Goal: Information Seeking & Learning: Learn about a topic

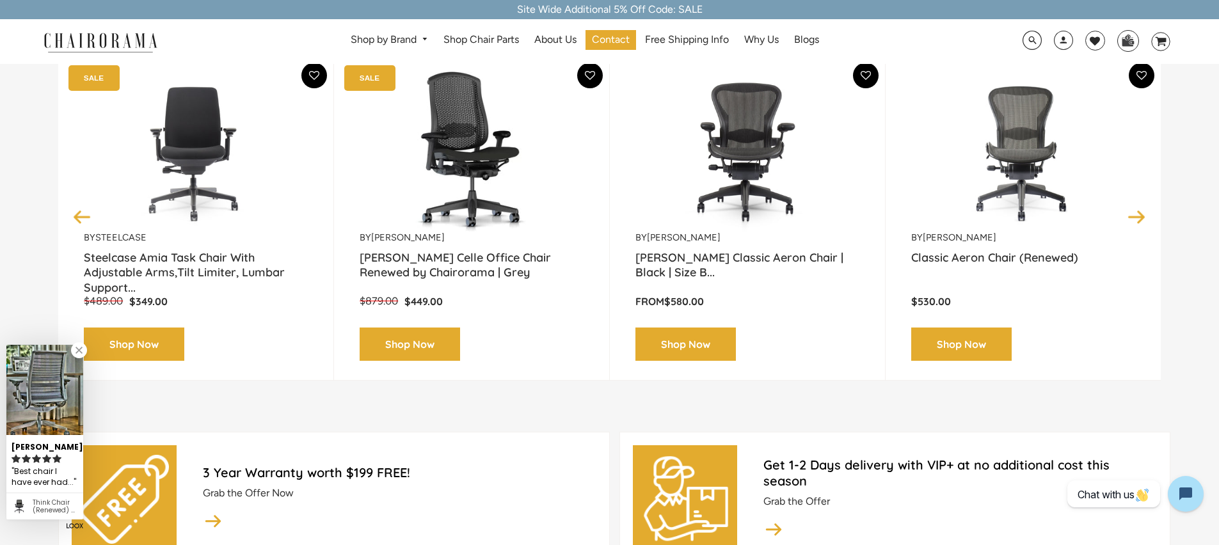
scroll to position [465, 0]
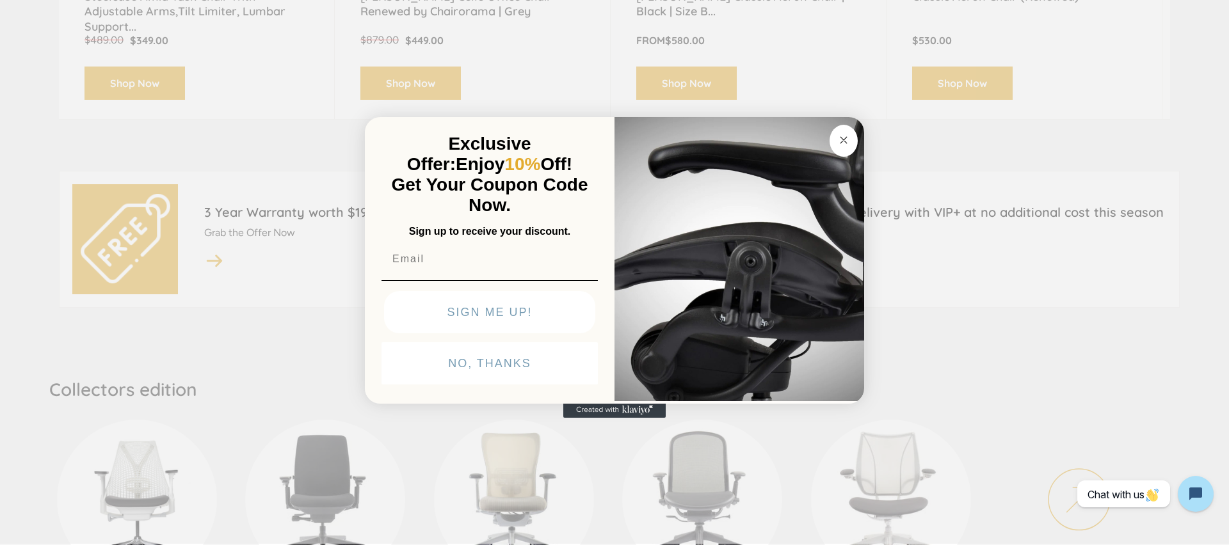
click at [418, 260] on input "Email" at bounding box center [489, 259] width 216 height 26
click at [849, 136] on circle "Close dialog" at bounding box center [843, 140] width 15 height 15
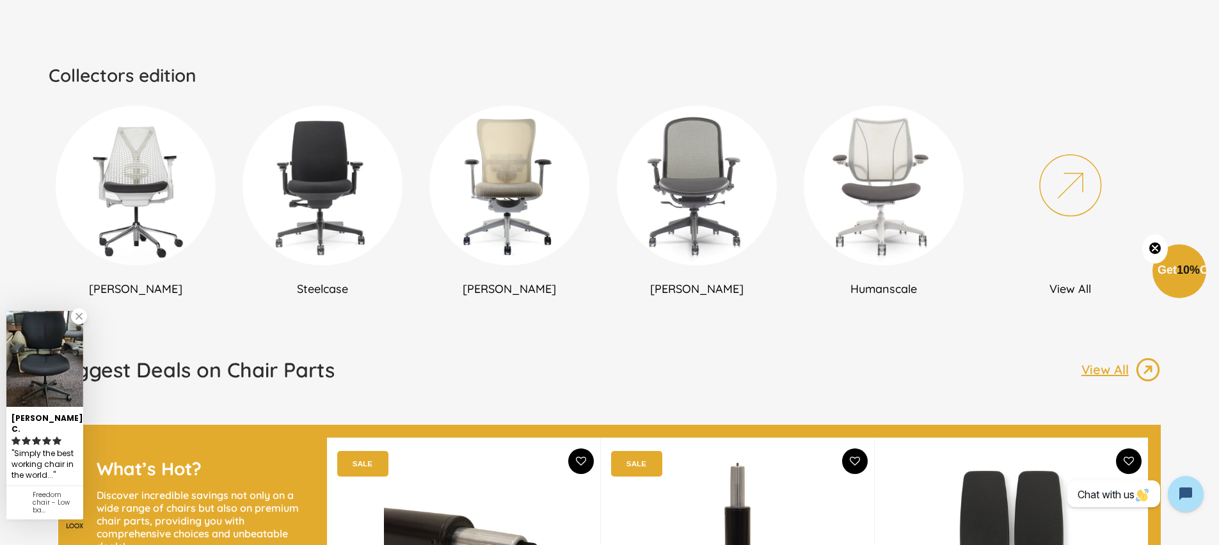
scroll to position [799, 0]
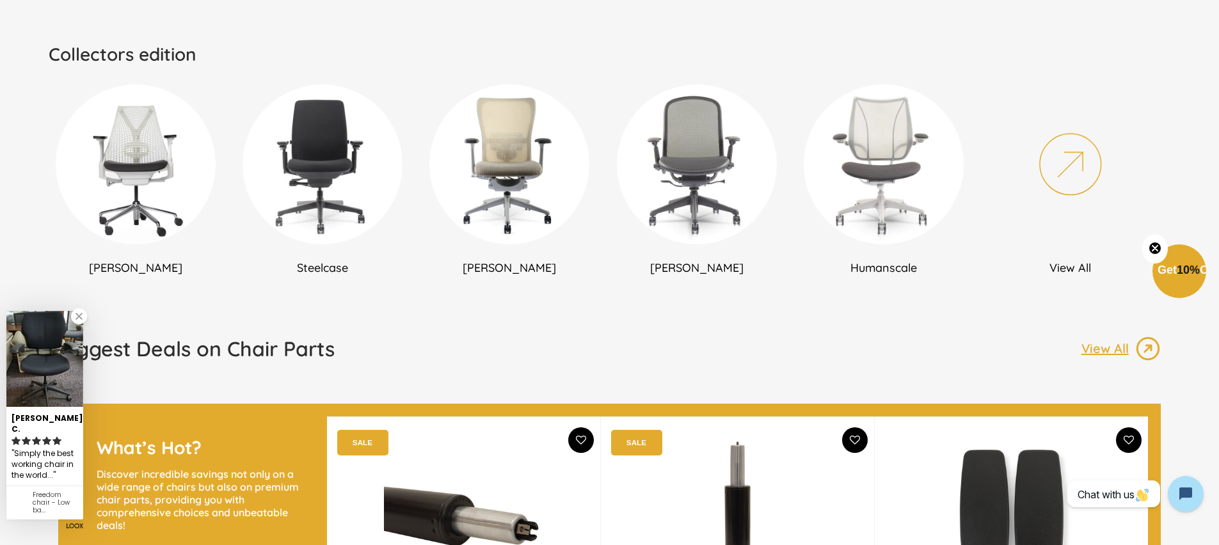
click at [310, 232] on img at bounding box center [323, 164] width 160 height 160
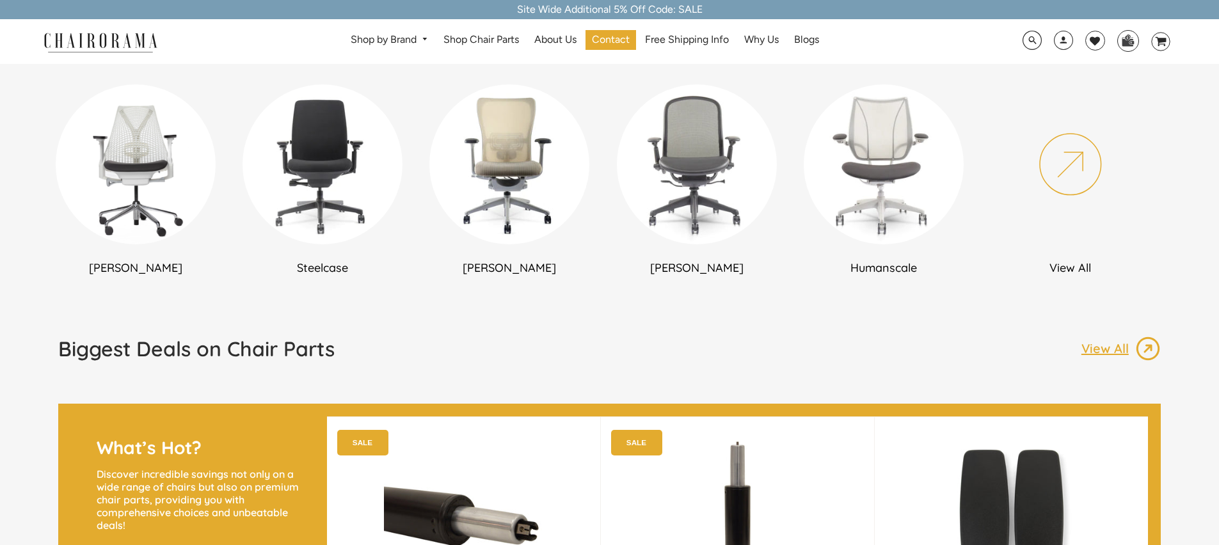
click at [117, 196] on img at bounding box center [136, 164] width 160 height 160
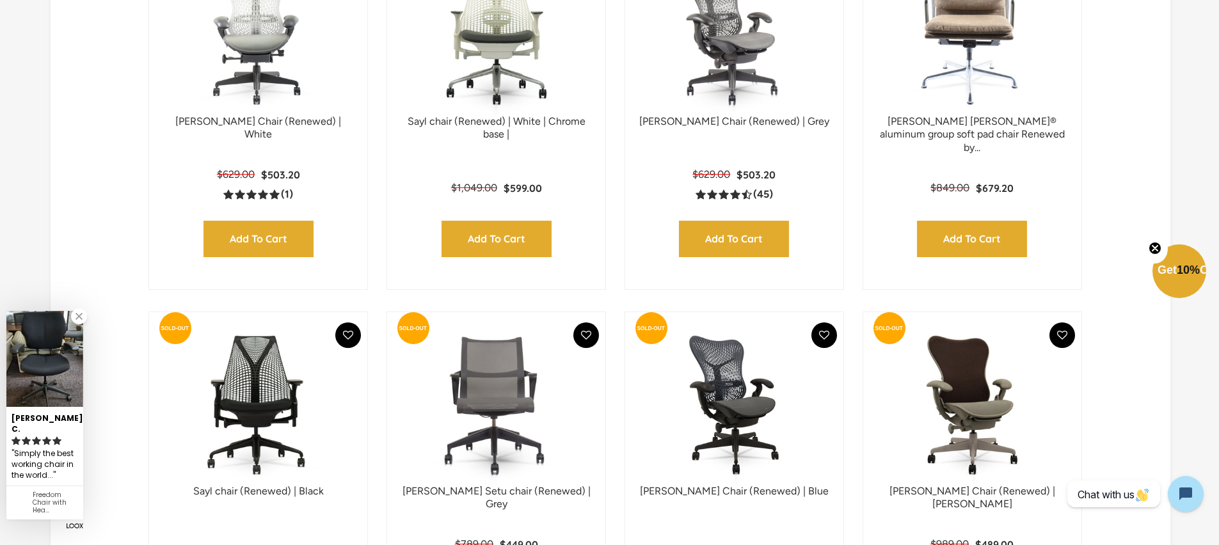
scroll to position [1533, 0]
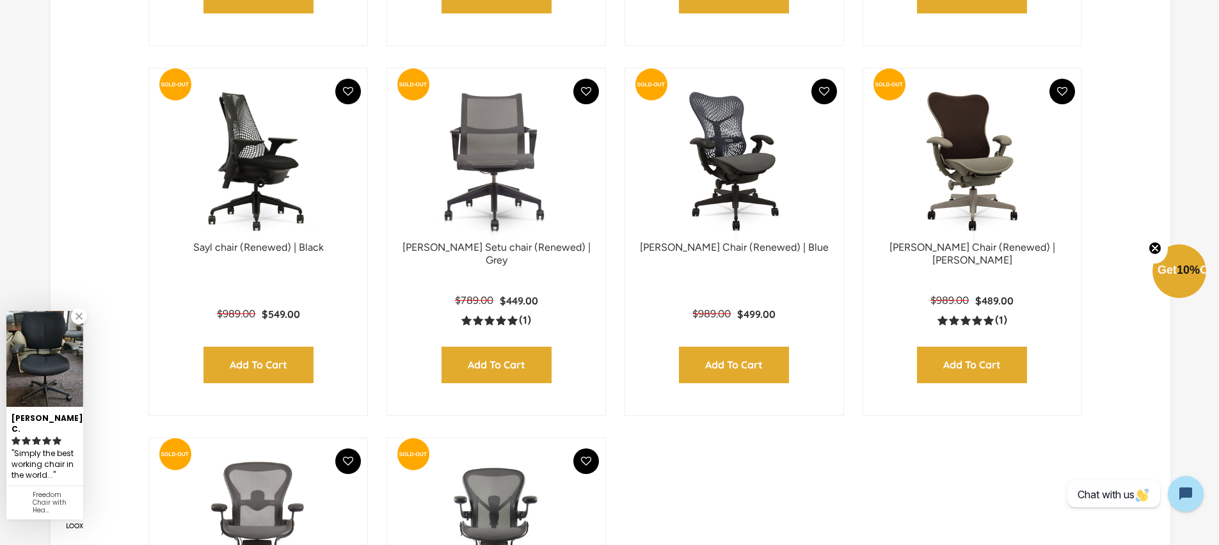
click at [238, 196] on img at bounding box center [258, 161] width 193 height 160
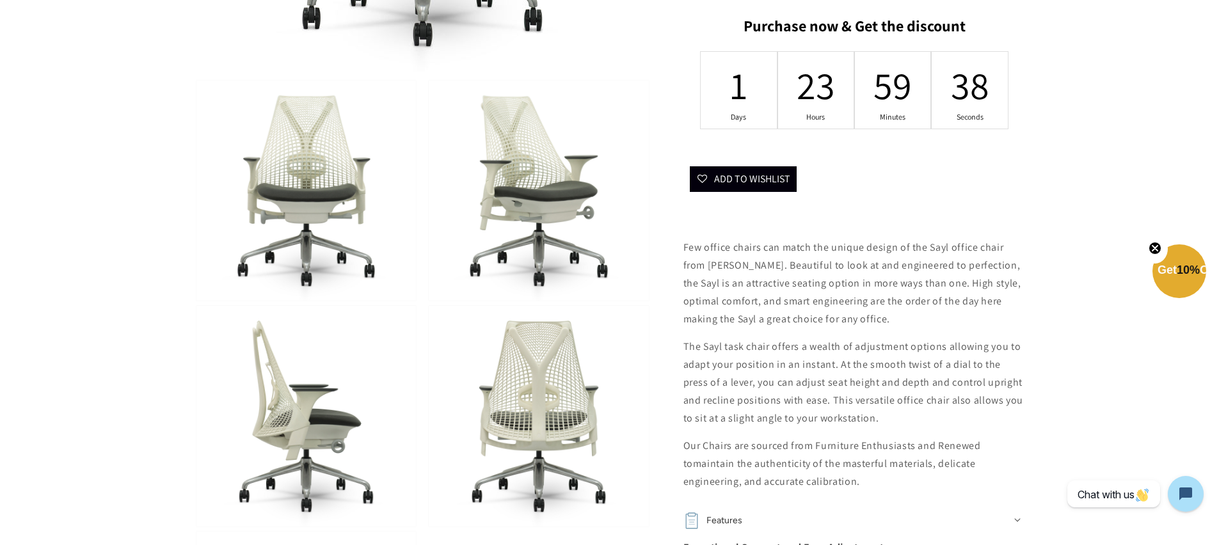
scroll to position [485, 0]
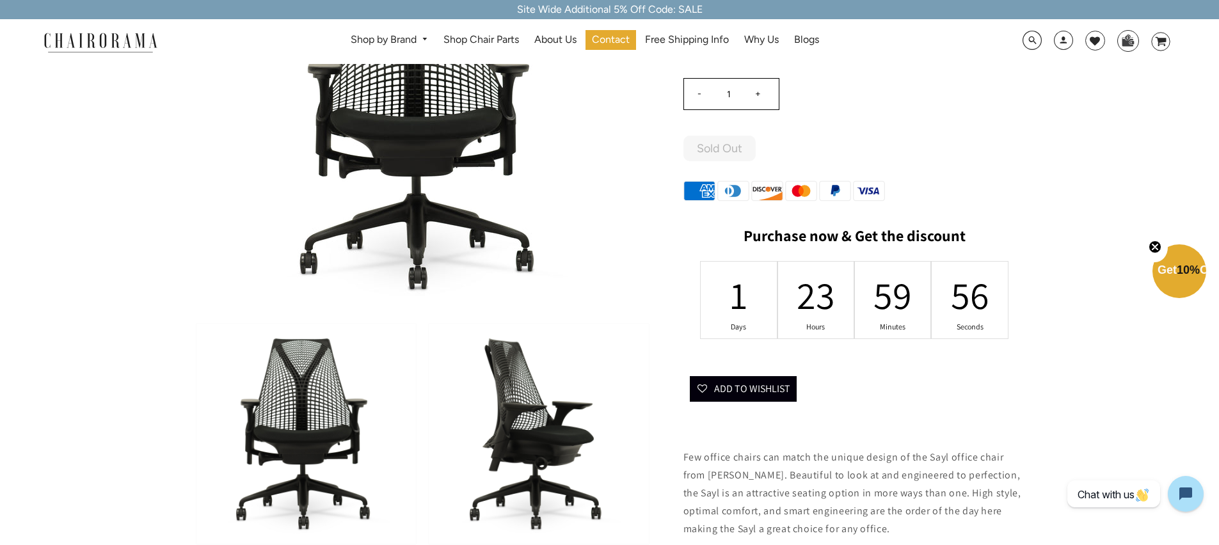
scroll to position [349, 0]
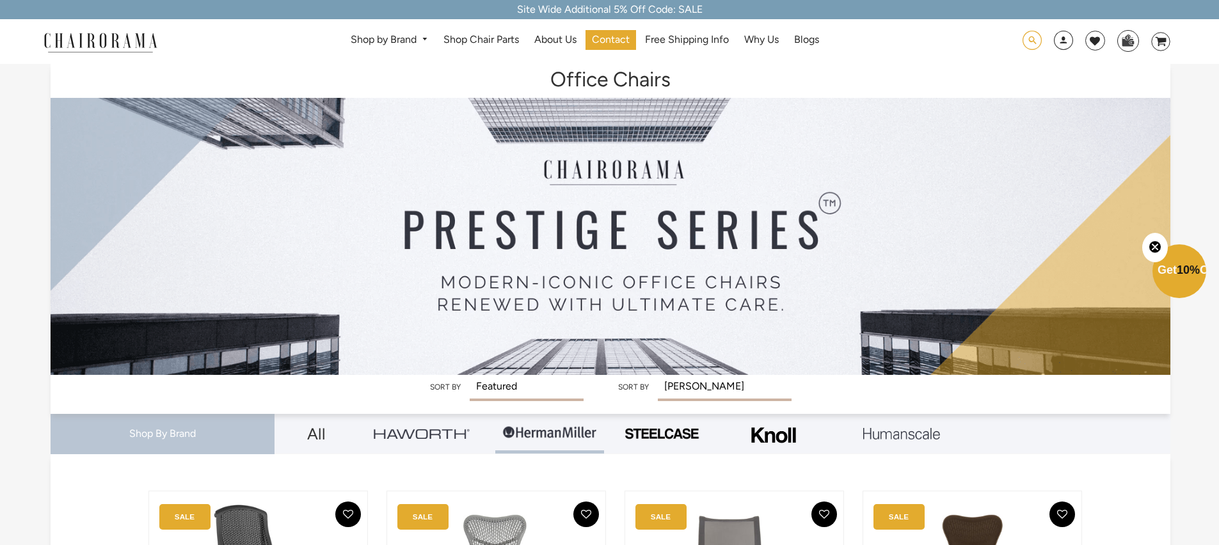
click at [1036, 39] on span at bounding box center [1032, 41] width 19 height 20
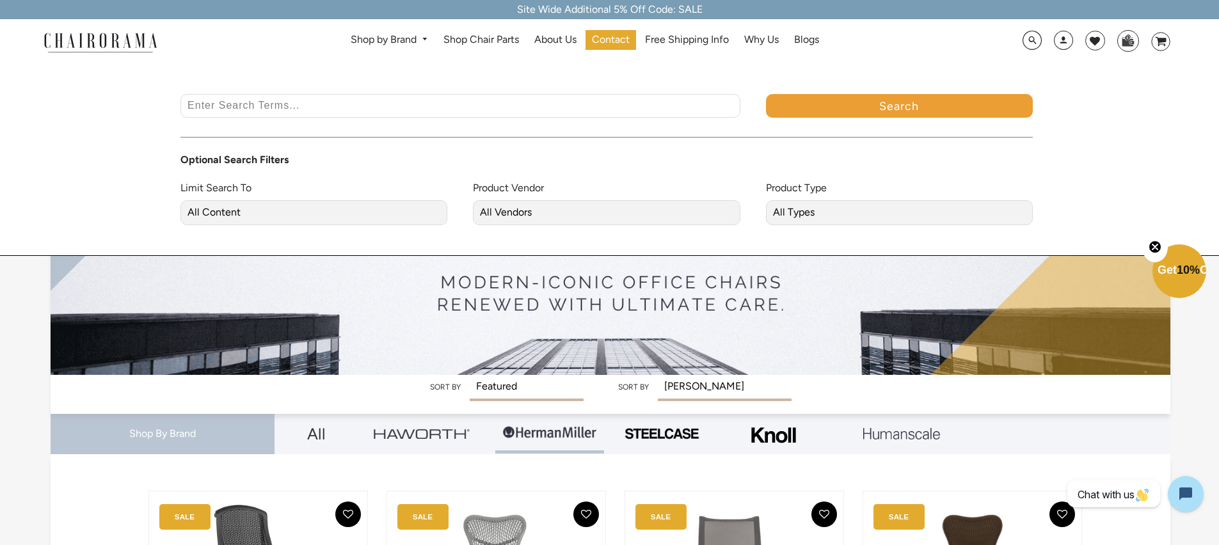
click at [516, 100] on input "Enter Search Terms..." at bounding box center [460, 106] width 560 height 24
type input "sayl"
click at [766, 94] on button "Search" at bounding box center [899, 106] width 267 height 24
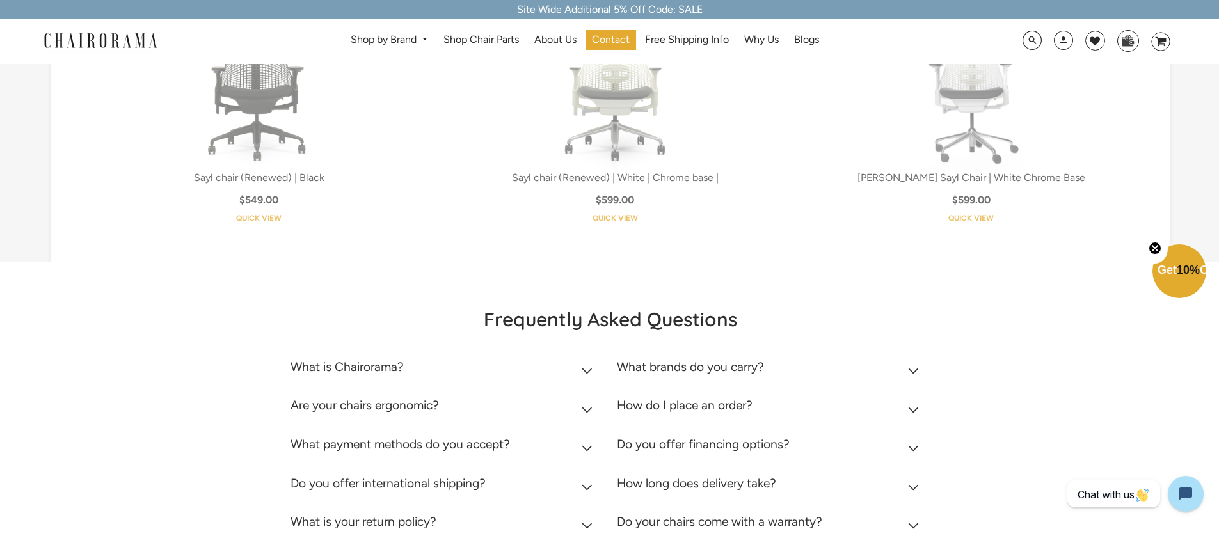
scroll to position [393, 0]
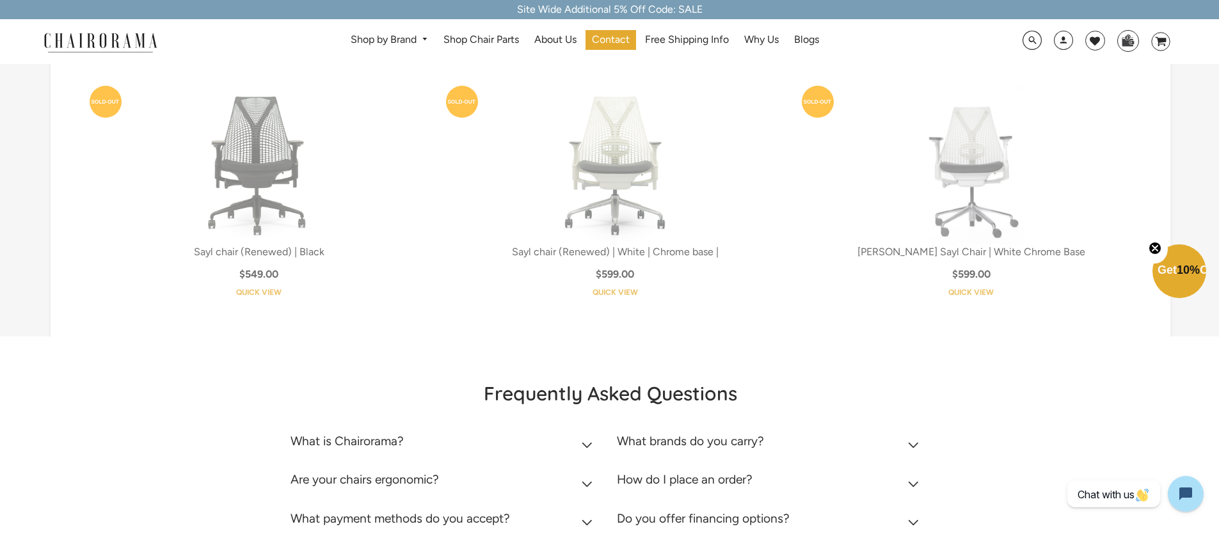
click at [339, 176] on img at bounding box center [259, 166] width 160 height 160
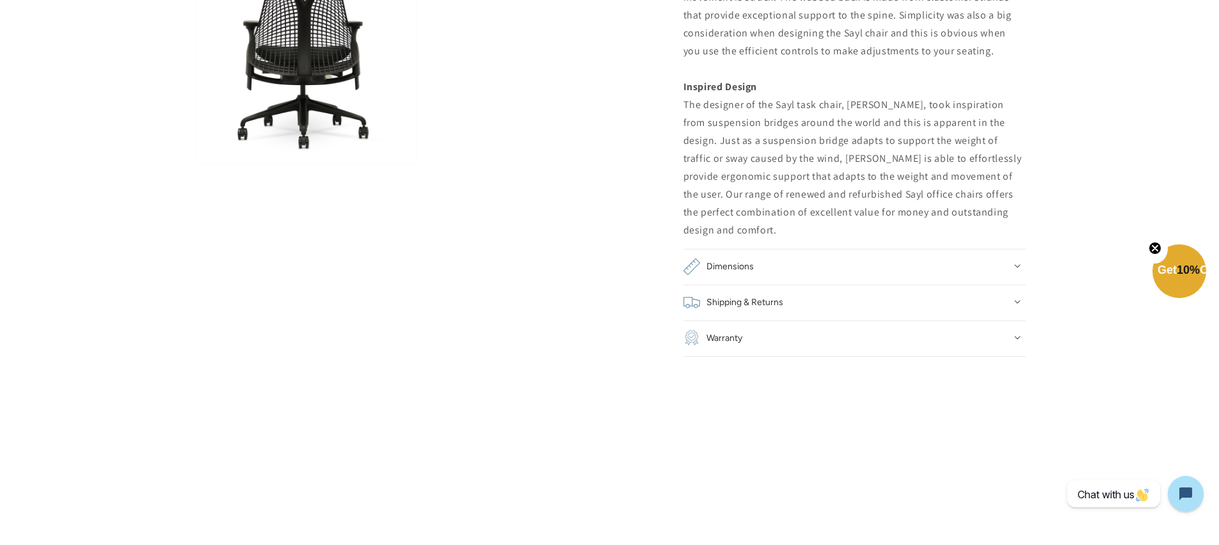
scroll to position [998, 0]
click at [806, 256] on summary "Dimensions" at bounding box center [855, 265] width 342 height 36
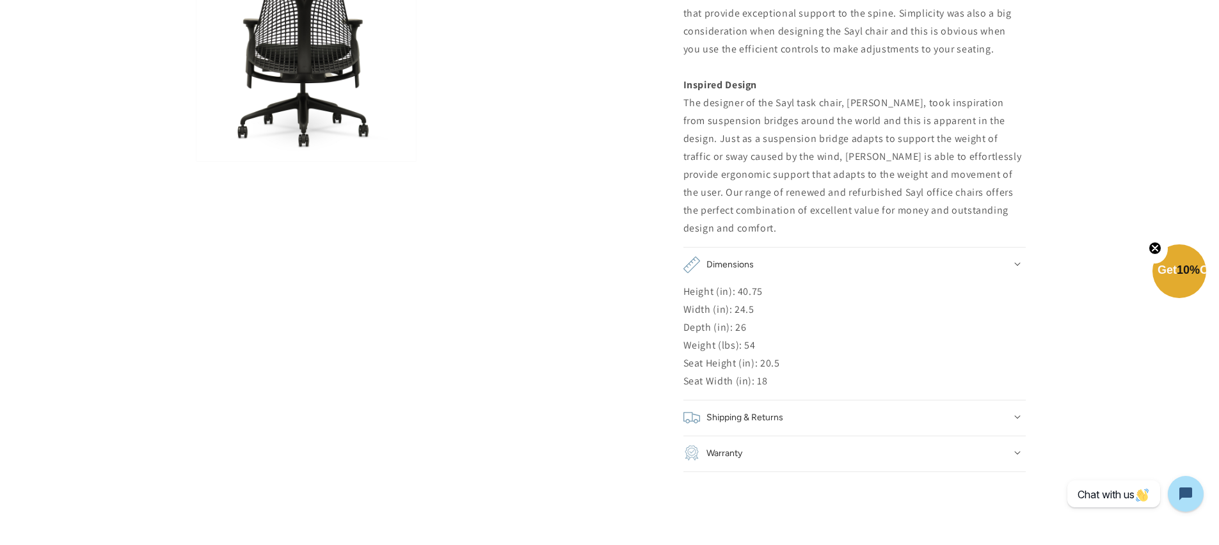
click at [758, 400] on summary "Shipping & Returns" at bounding box center [855, 418] width 342 height 36
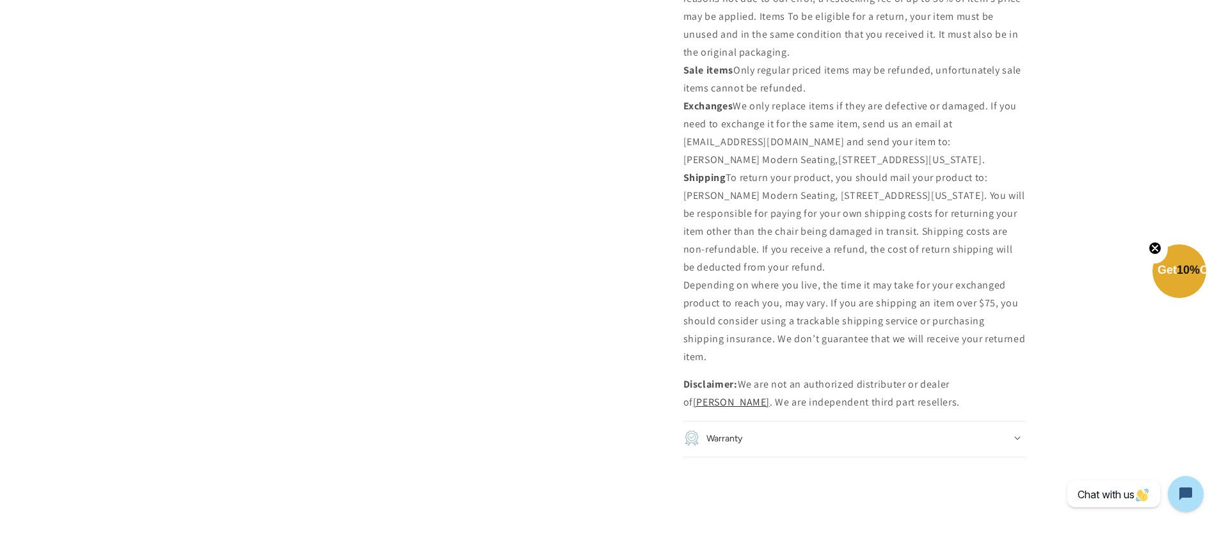
scroll to position [2100, 0]
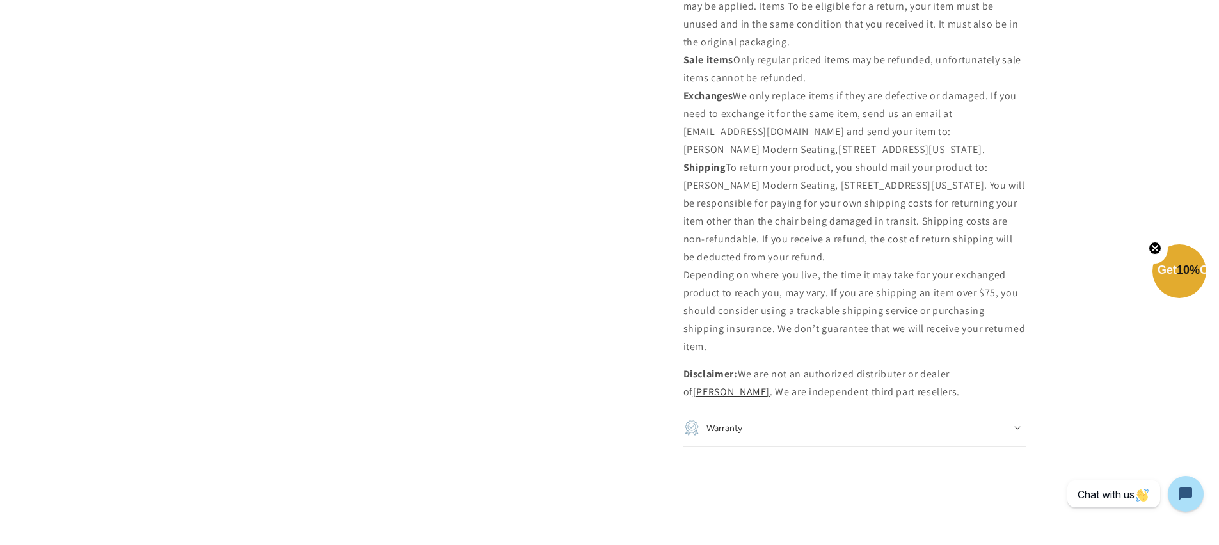
click at [762, 420] on div "Warranty" at bounding box center [855, 429] width 342 height 18
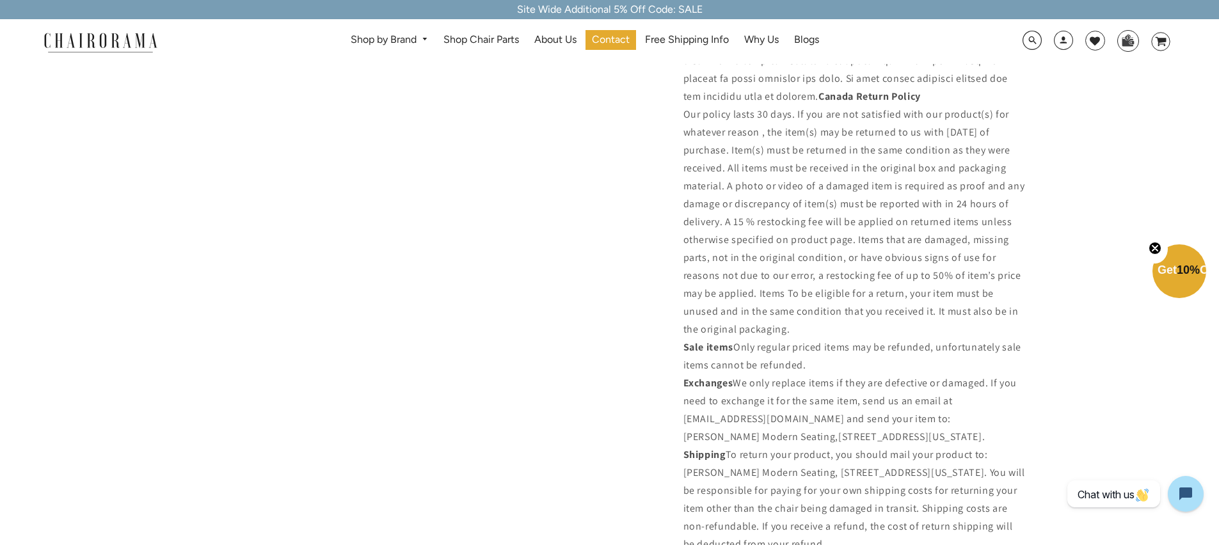
scroll to position [0, 0]
